Goal: Check status: Check status

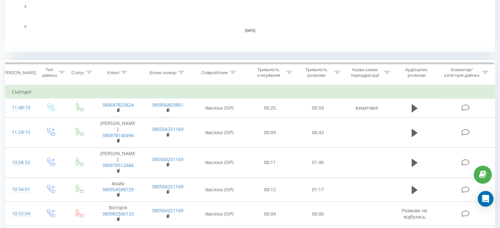
scroll to position [263, 0]
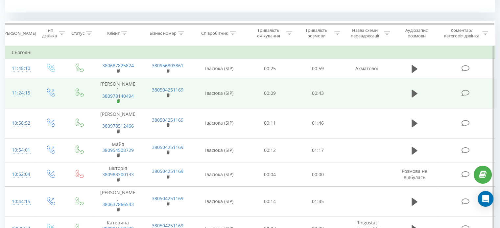
click at [119, 100] on icon at bounding box center [118, 101] width 2 height 3
click at [413, 89] on icon at bounding box center [415, 93] width 6 height 8
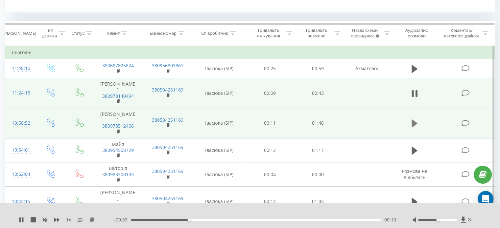
click at [412, 120] on icon at bounding box center [415, 124] width 6 height 8
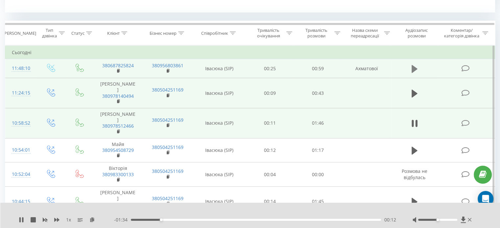
click at [413, 69] on icon at bounding box center [415, 69] width 6 height 8
click at [118, 70] on rect at bounding box center [118, 71] width 2 height 3
click at [117, 70] on rect at bounding box center [118, 71] width 2 height 3
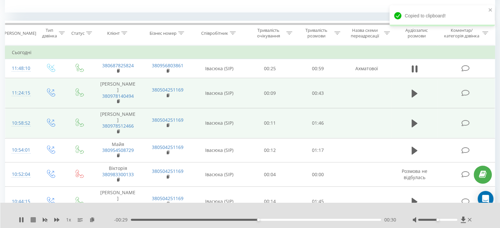
click at [33, 219] on icon at bounding box center [33, 220] width 5 height 5
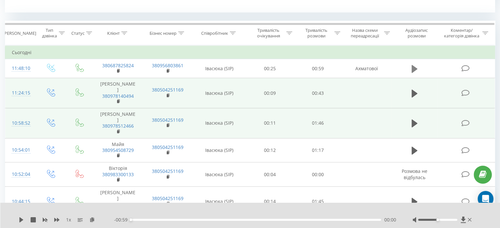
click at [415, 70] on icon at bounding box center [415, 68] width 6 height 9
drag, startPoint x: 266, startPoint y: 220, endPoint x: 175, endPoint y: 244, distance: 93.5
drag, startPoint x: 180, startPoint y: 220, endPoint x: 100, endPoint y: 224, distance: 80.0
click at [100, 224] on div "1 x - 00:59 00:00 00:00" at bounding box center [250, 215] width 500 height 25
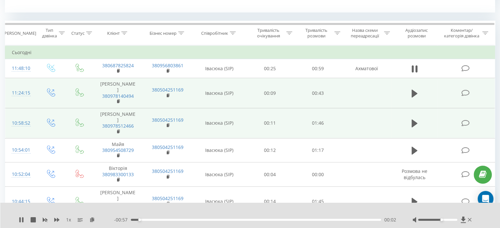
drag, startPoint x: 437, startPoint y: 221, endPoint x: 441, endPoint y: 221, distance: 3.3
click at [441, 221] on div "Accessibility label" at bounding box center [441, 220] width 3 height 3
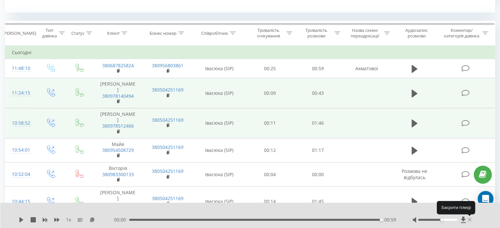
click at [470, 219] on icon at bounding box center [470, 220] width 4 height 4
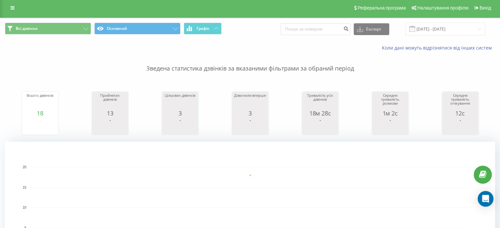
scroll to position [0, 0]
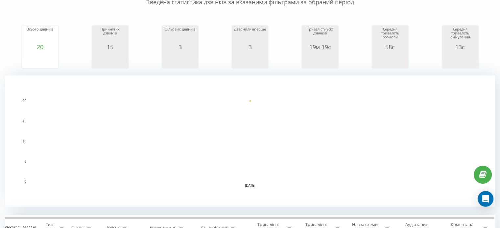
scroll to position [33, 0]
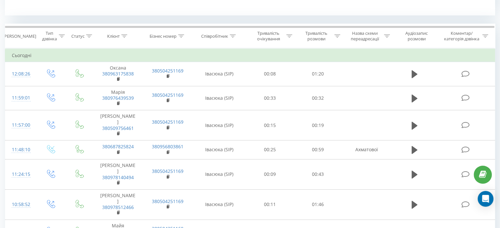
scroll to position [263, 0]
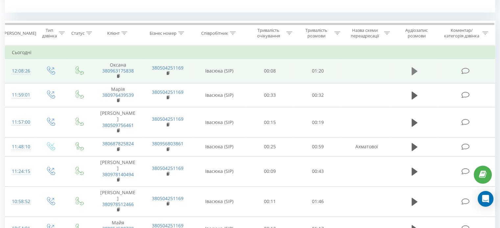
click at [412, 71] on icon at bounding box center [415, 71] width 6 height 9
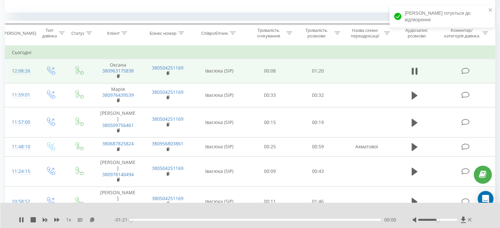
click at [441, 221] on div at bounding box center [437, 220] width 39 height 2
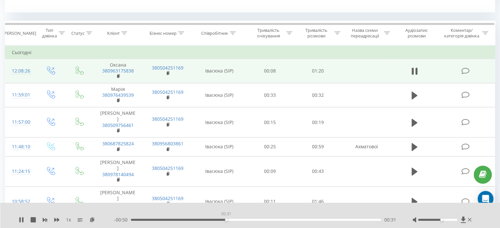
click at [226, 220] on div "00:31" at bounding box center [256, 220] width 250 height 2
click at [443, 220] on div at bounding box center [437, 220] width 39 height 2
click at [471, 220] on icon at bounding box center [470, 220] width 4 height 5
